Goal: Find specific page/section: Find specific page/section

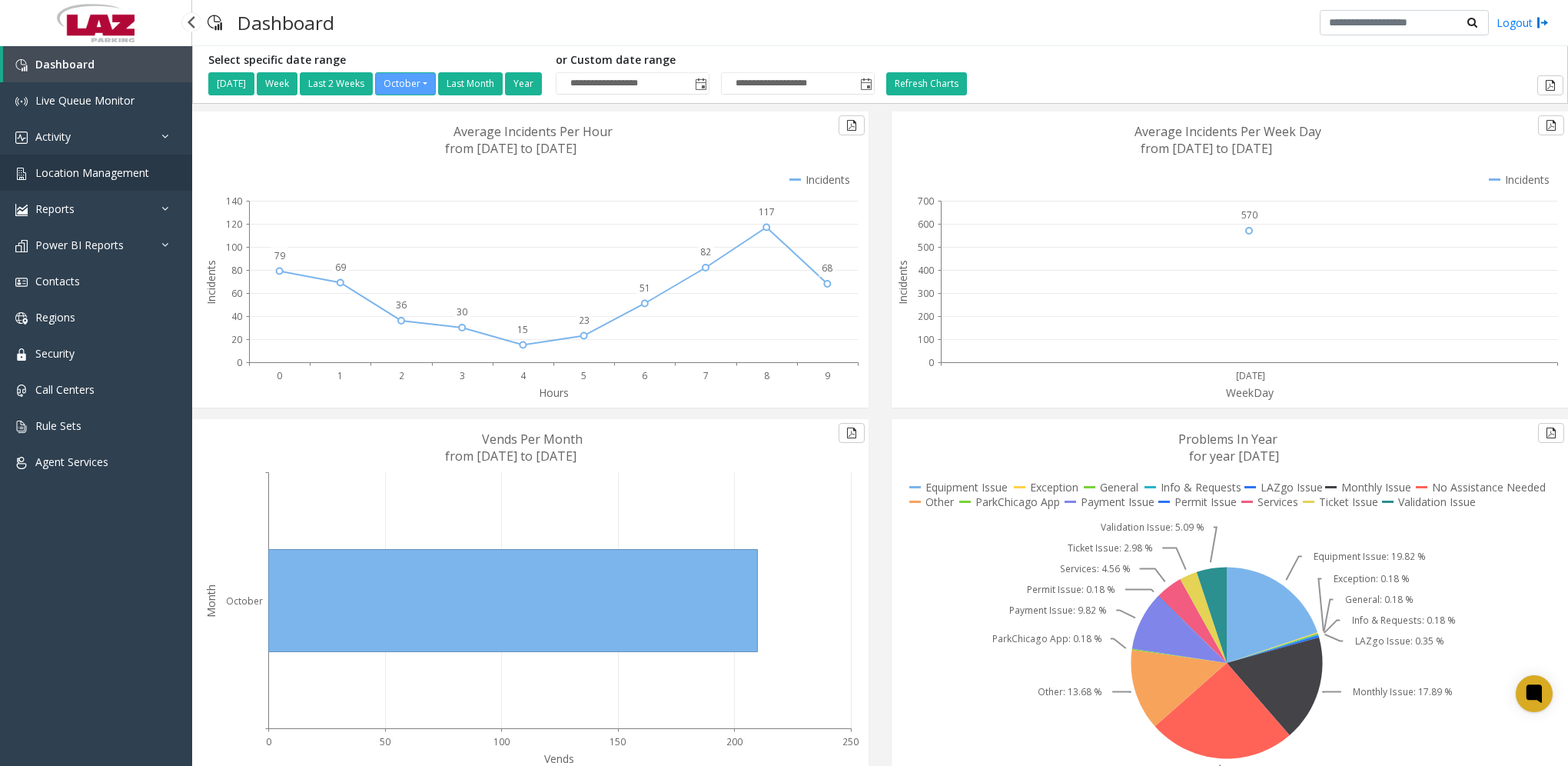
click at [85, 171] on span "Location Management" at bounding box center [92, 173] width 114 height 15
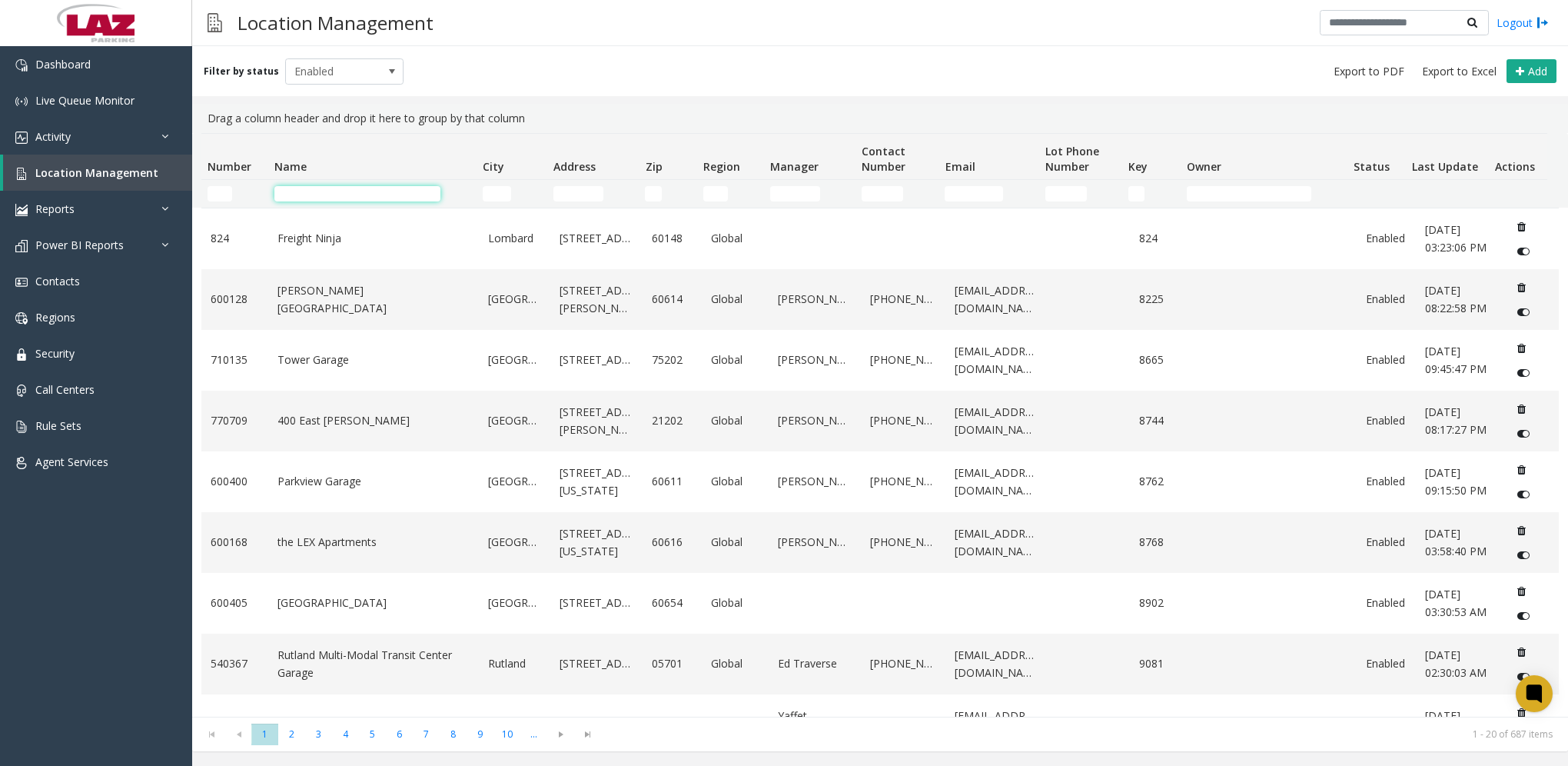
click at [345, 194] on input "Name Filter" at bounding box center [358, 194] width 166 height 15
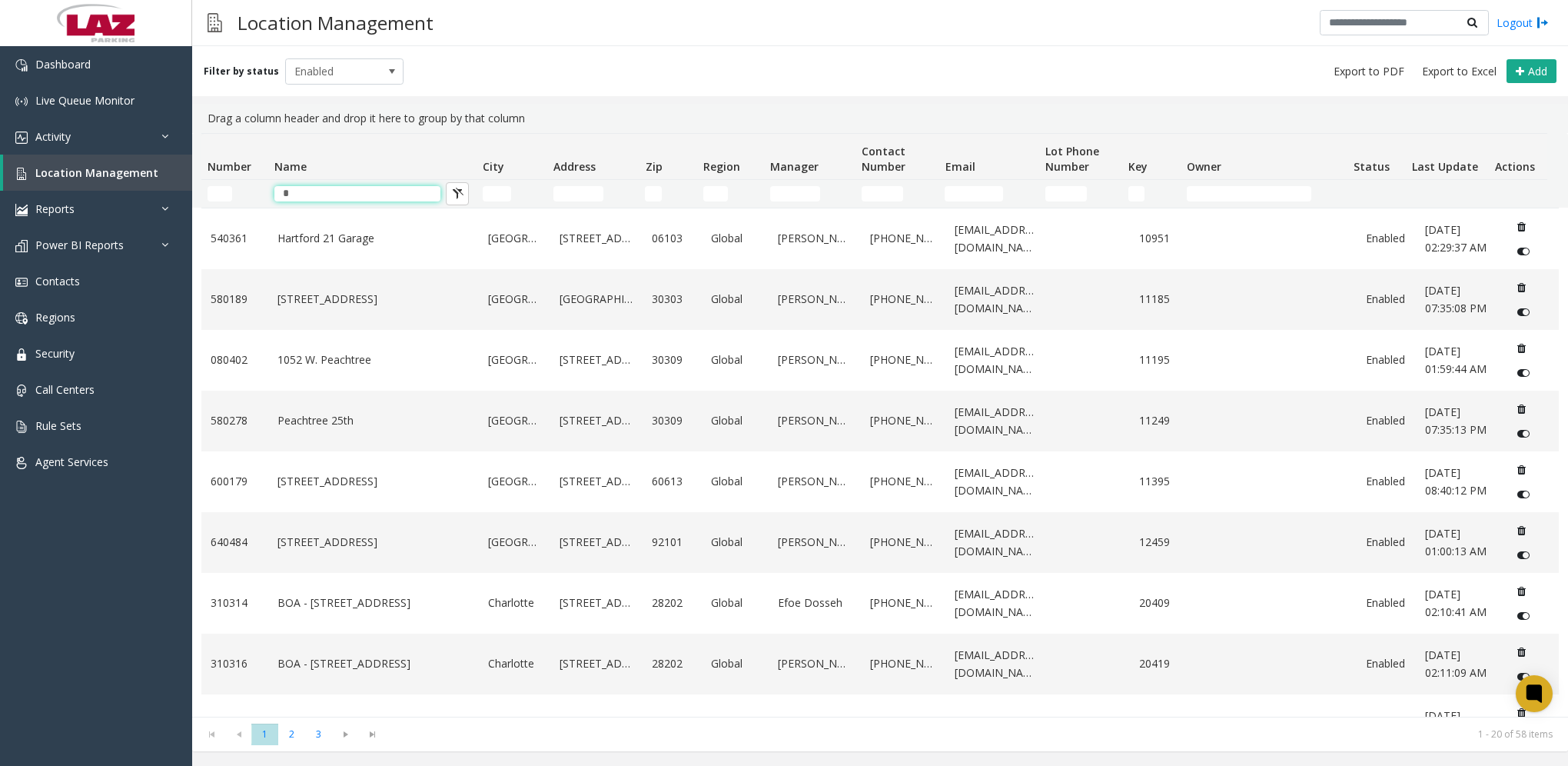
drag, startPoint x: 319, startPoint y: 193, endPoint x: 251, endPoint y: 179, distance: 69.4
click at [251, 179] on thead "Number Name City Address Zip Region Manager Contact Number Email Lot Phone Numb…" at bounding box center [874, 171] width 1346 height 74
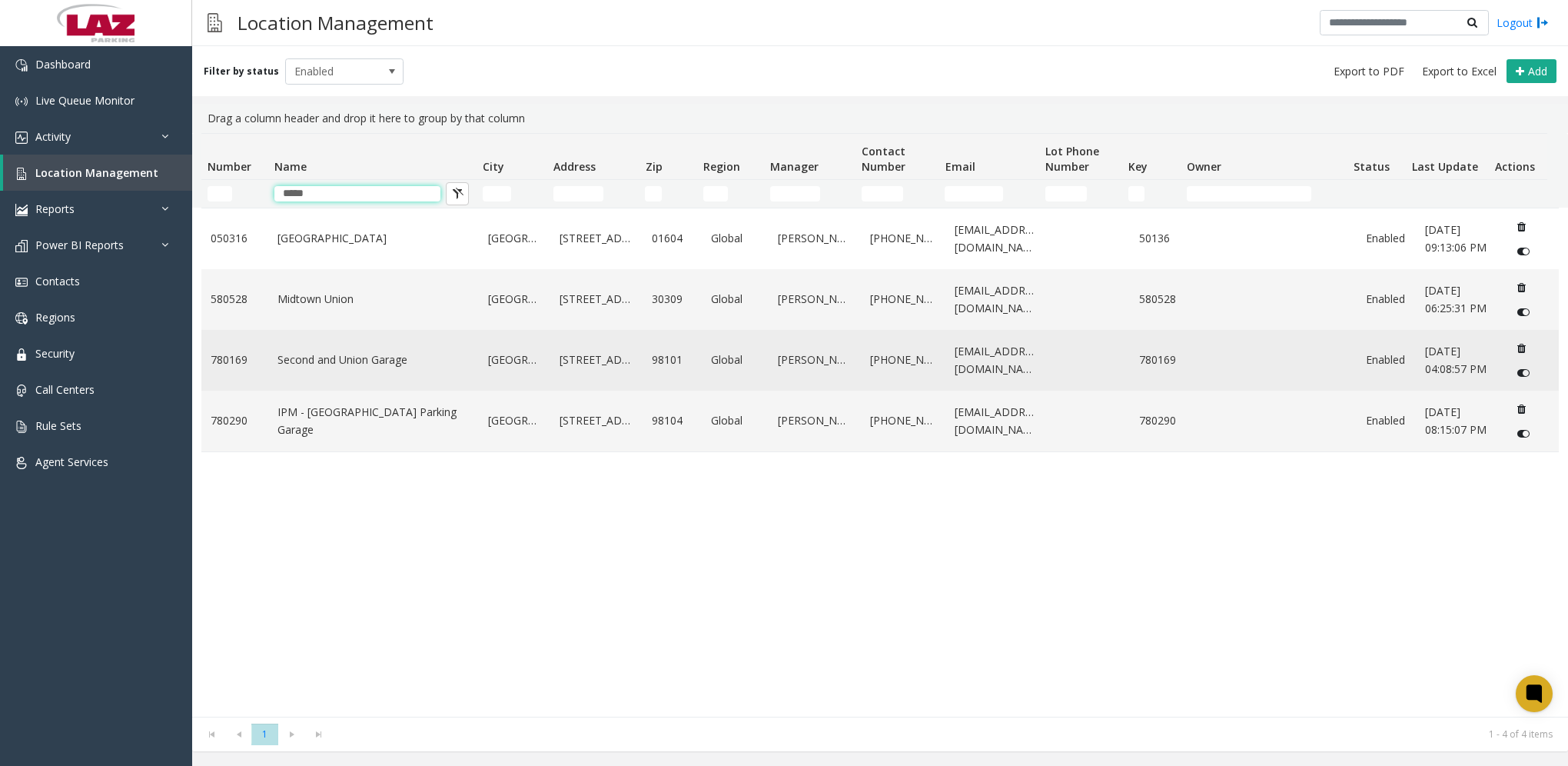
type input "*****"
click at [349, 390] on td "Second and Union Garage" at bounding box center [373, 360] width 210 height 61
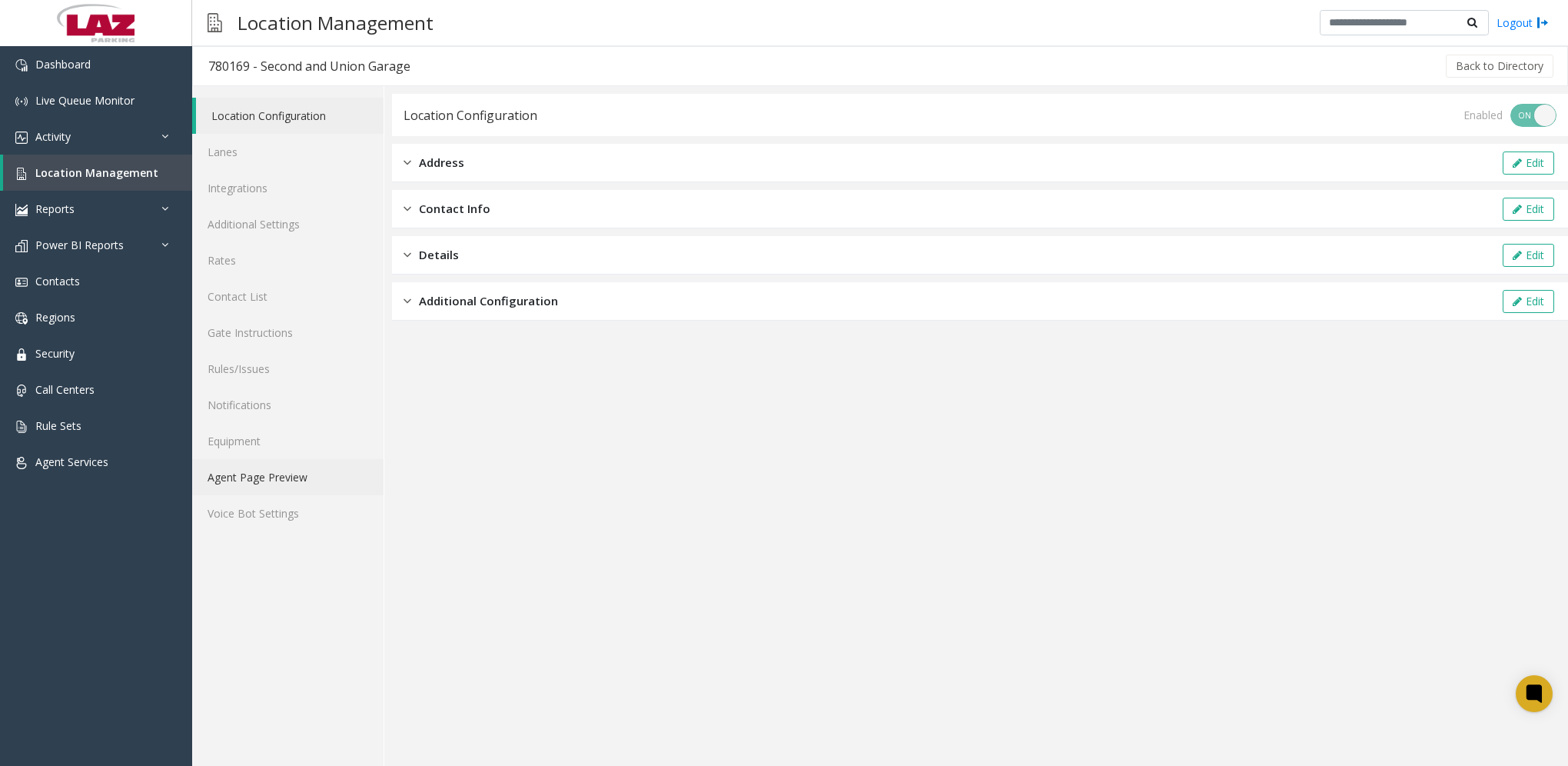
click at [297, 480] on link "Agent Page Preview" at bounding box center [288, 476] width 191 height 36
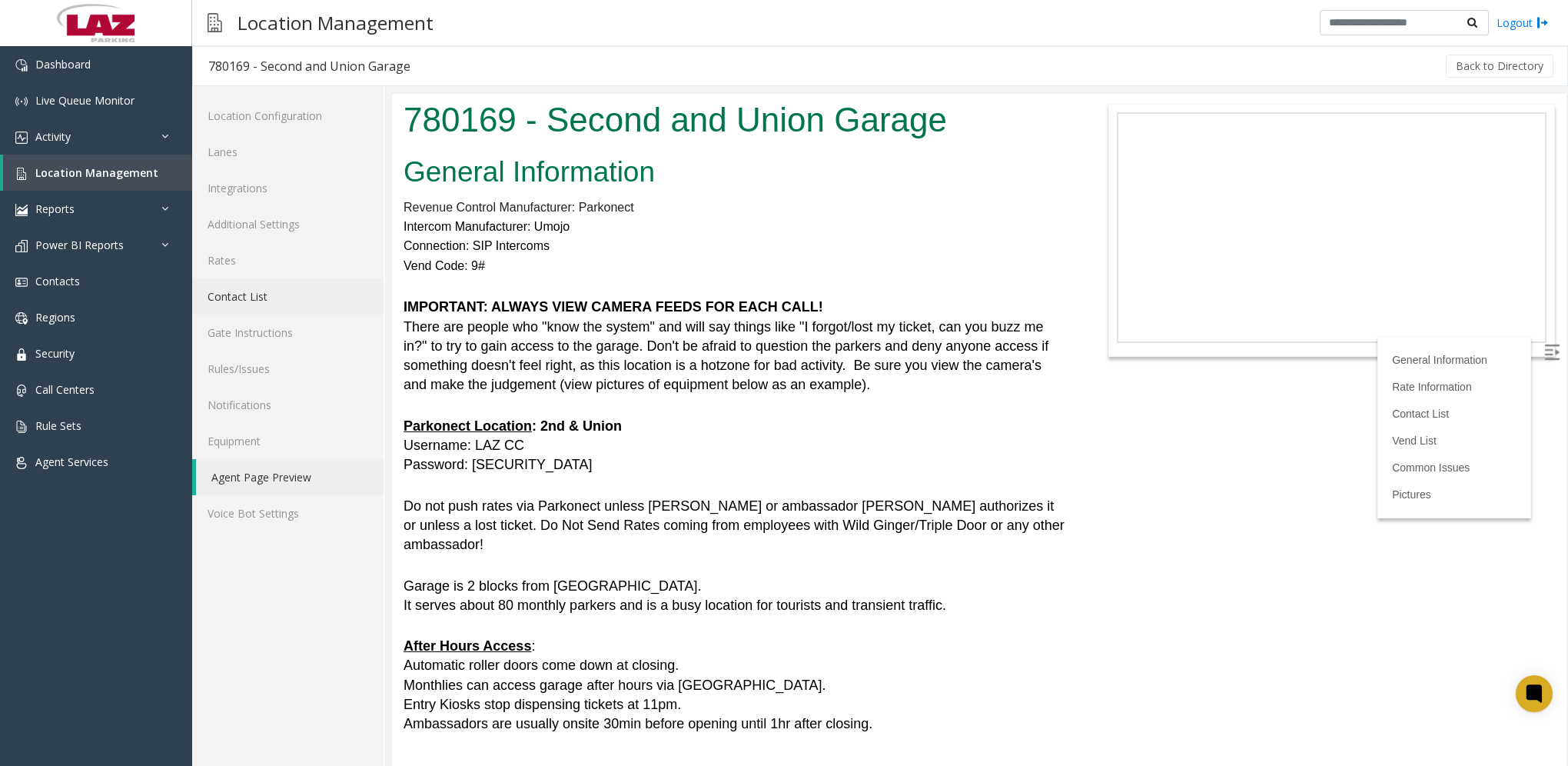
click at [242, 296] on link "Contact List" at bounding box center [288, 296] width 191 height 36
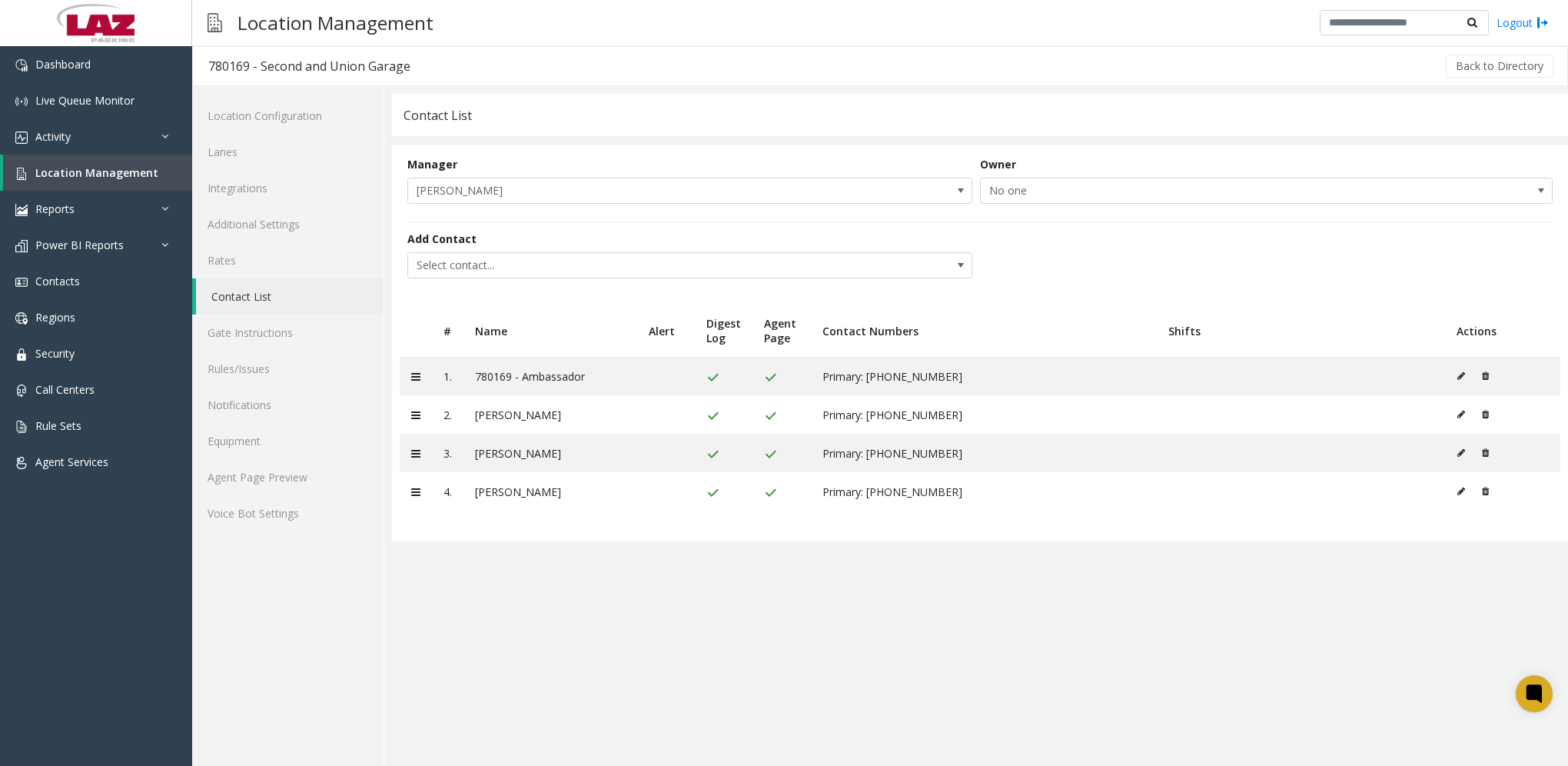
click at [240, 61] on div "780169 - Second and Union Garage" at bounding box center [309, 66] width 202 height 20
drag, startPoint x: 249, startPoint y: 66, endPoint x: 210, endPoint y: 58, distance: 39.8
click at [210, 58] on div "780169 - Second and Union Garage" at bounding box center [309, 66] width 202 height 20
copy div "780169"
drag, startPoint x: 257, startPoint y: 66, endPoint x: 240, endPoint y: 67, distance: 17.0
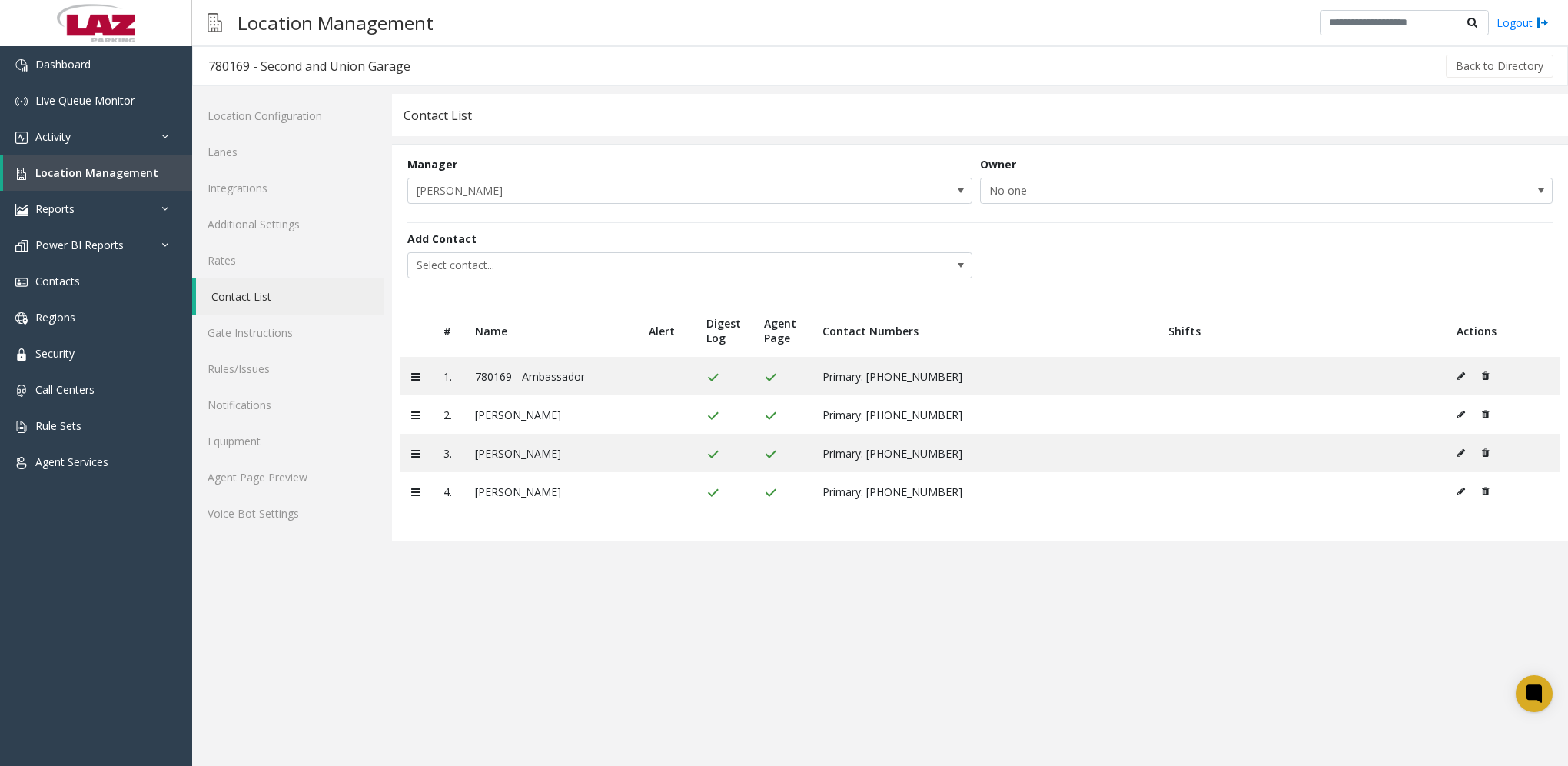
click at [257, 67] on div "780169 - Second and Union Garage" at bounding box center [309, 66] width 202 height 20
drag, startPoint x: 211, startPoint y: 65, endPoint x: 424, endPoint y: 62, distance: 213.0
click at [424, 62] on div "780169 - Second and Union Garage Back to Directory" at bounding box center [880, 66] width 1376 height 40
copy div "780169 - Second and Union Garage"
click at [320, 489] on link "Agent Page Preview" at bounding box center [288, 476] width 191 height 36
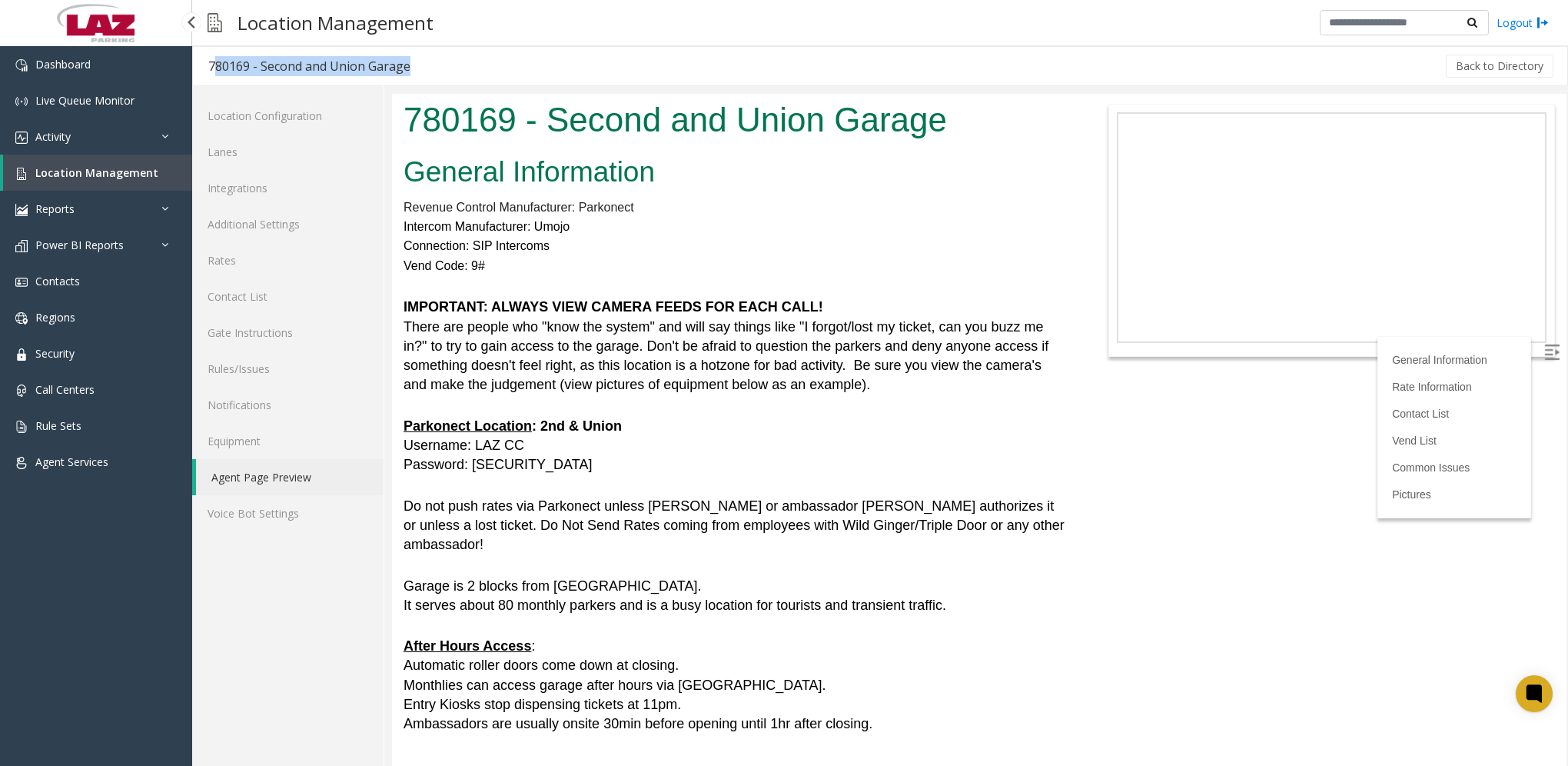
click at [65, 166] on link "Location Management" at bounding box center [97, 172] width 189 height 36
